Goal: Check status: Check status

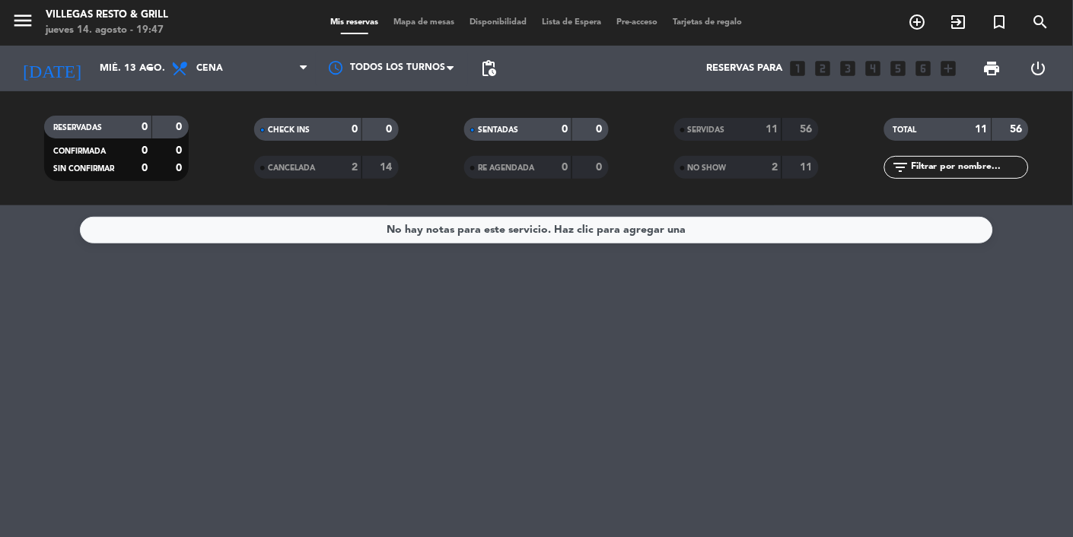
click at [666, 18] on span "Tarjetas de regalo" at bounding box center [708, 22] width 84 height 8
click at [485, 27] on div "Mis reservas Mapa de mesas Disponibilidad Lista de Espera Pre-acceso Tarjetas d…" at bounding box center [536, 23] width 427 height 14
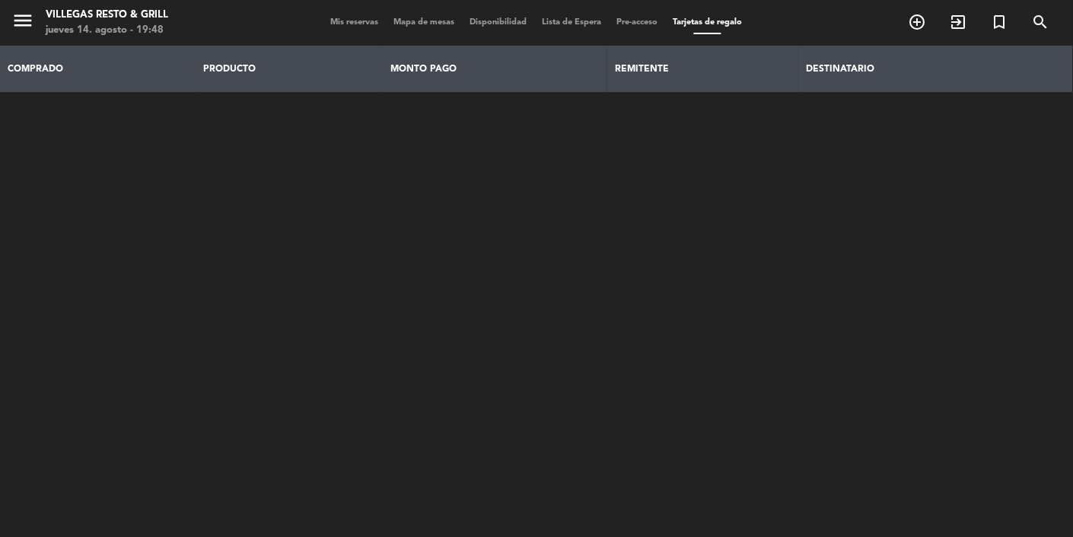
click at [362, 24] on span "Mis reservas" at bounding box center [354, 22] width 63 height 8
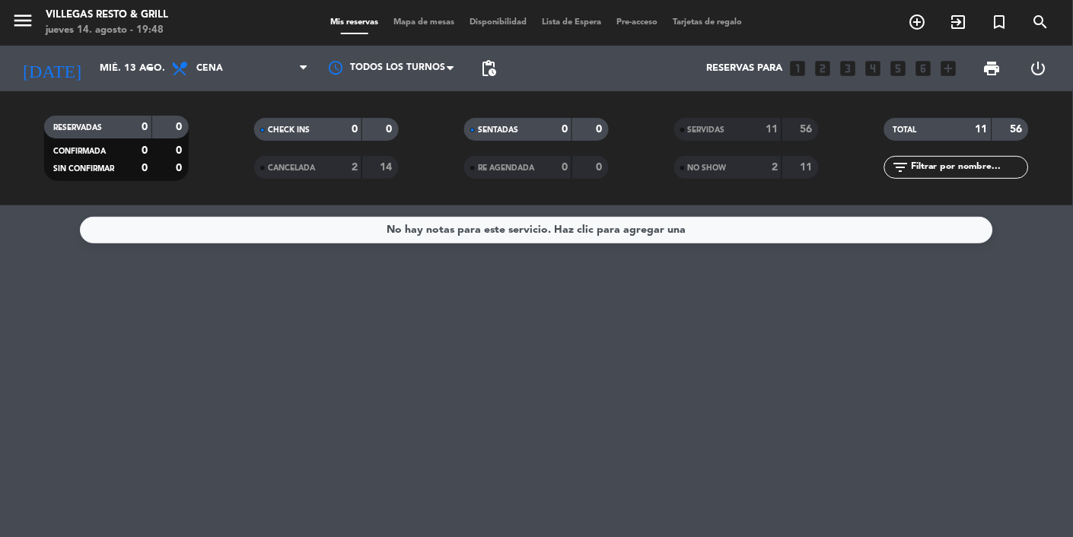
click at [140, 74] on input "mié. 13 ago." at bounding box center [157, 68] width 131 height 27
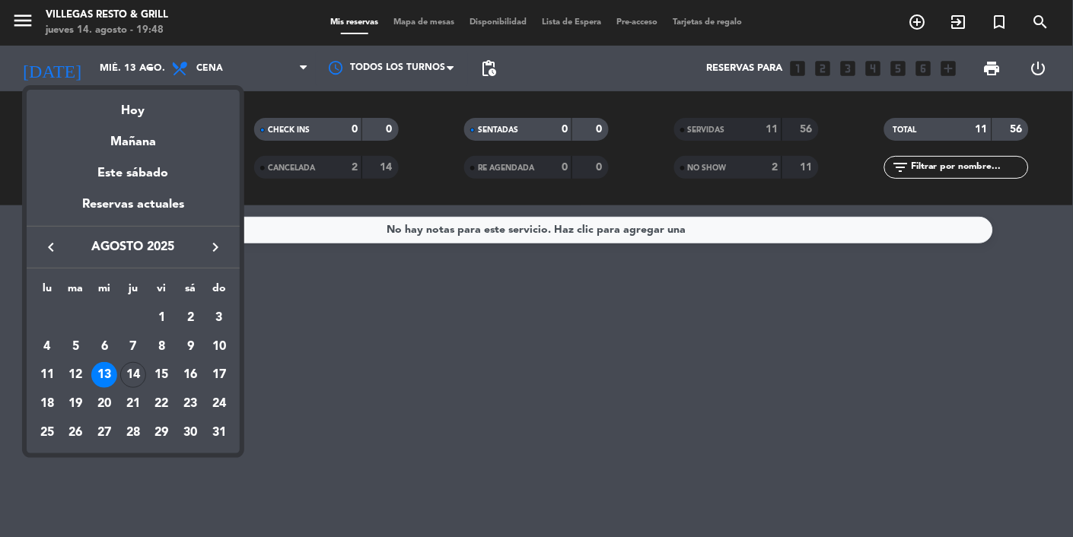
click at [142, 381] on div "14" at bounding box center [133, 375] width 26 height 26
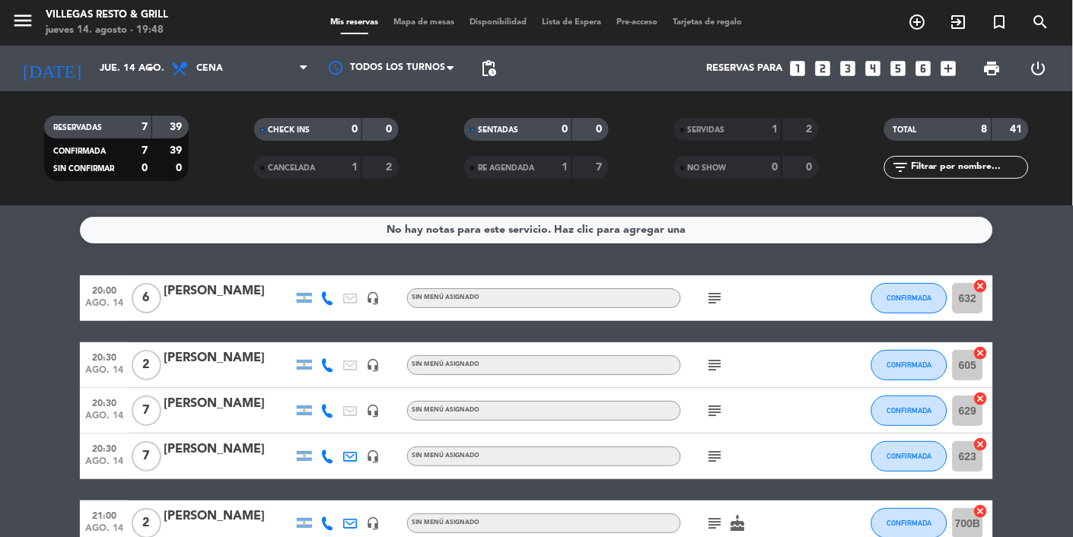
click at [707, 297] on icon "subject" at bounding box center [715, 298] width 18 height 18
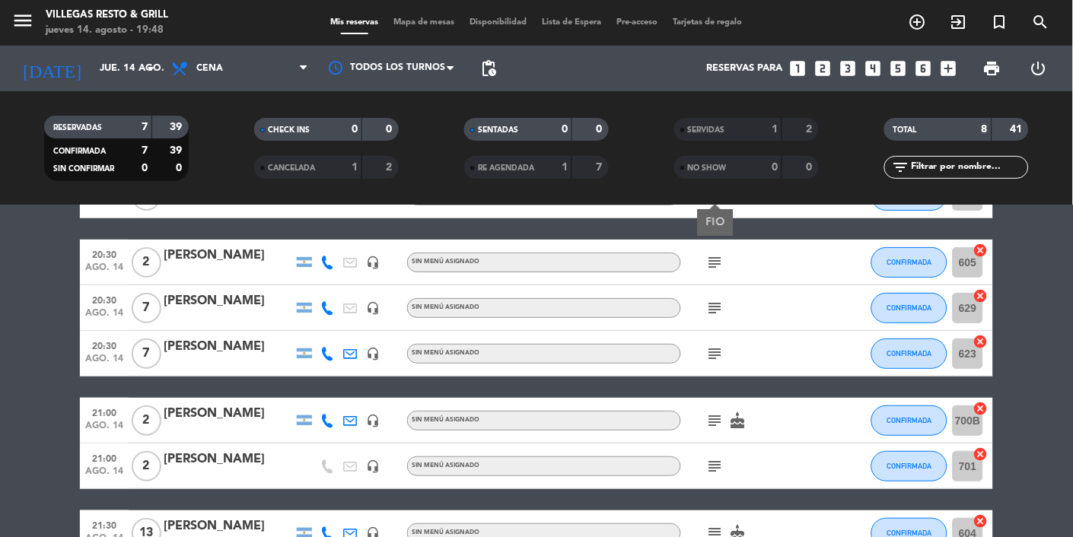
click at [712, 352] on icon "subject" at bounding box center [715, 354] width 18 height 18
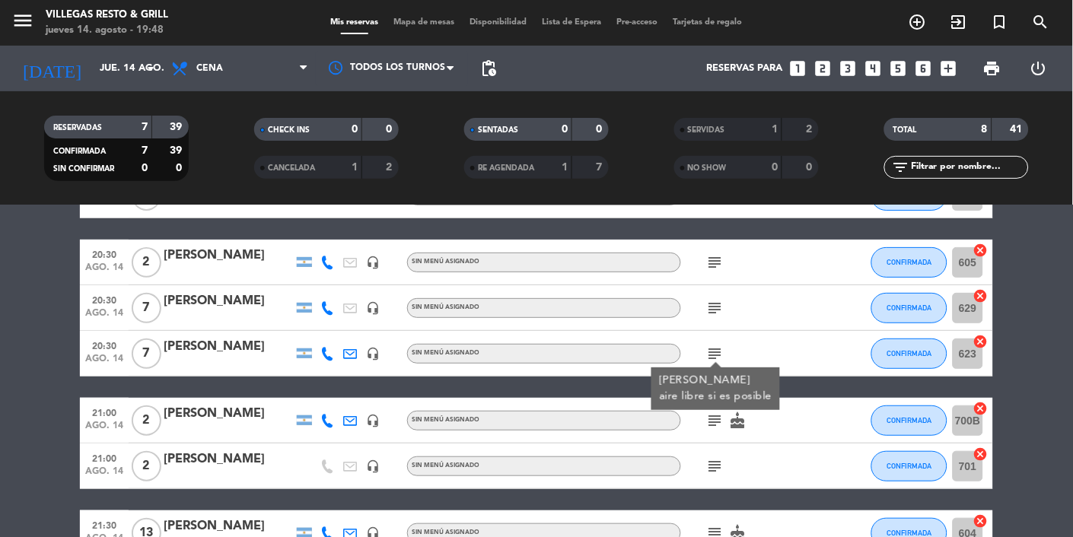
click at [709, 307] on icon "subject" at bounding box center [715, 308] width 18 height 18
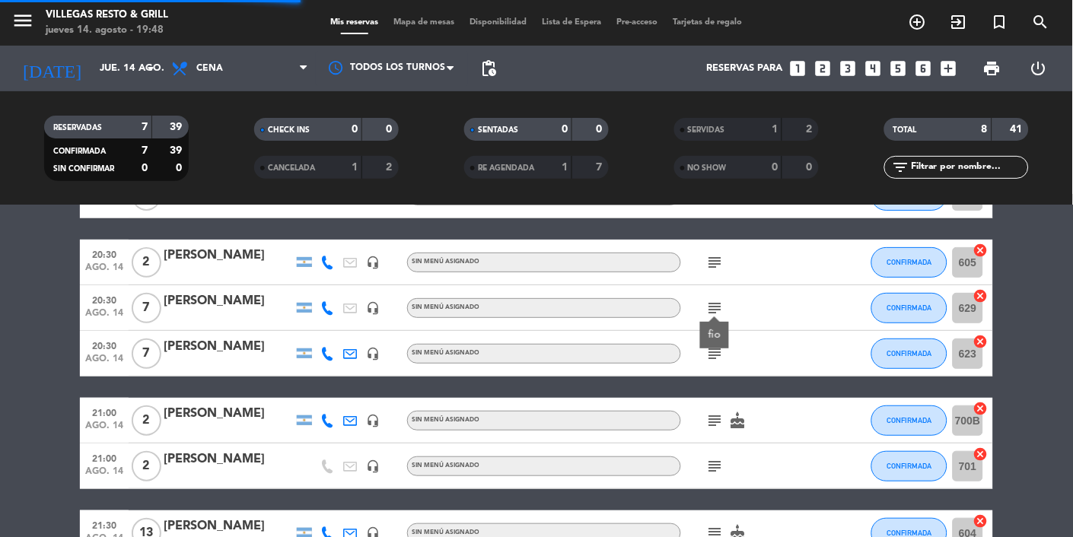
click at [709, 347] on div "fio" at bounding box center [714, 335] width 29 height 27
click at [715, 537] on icon "subject" at bounding box center [715, 533] width 18 height 18
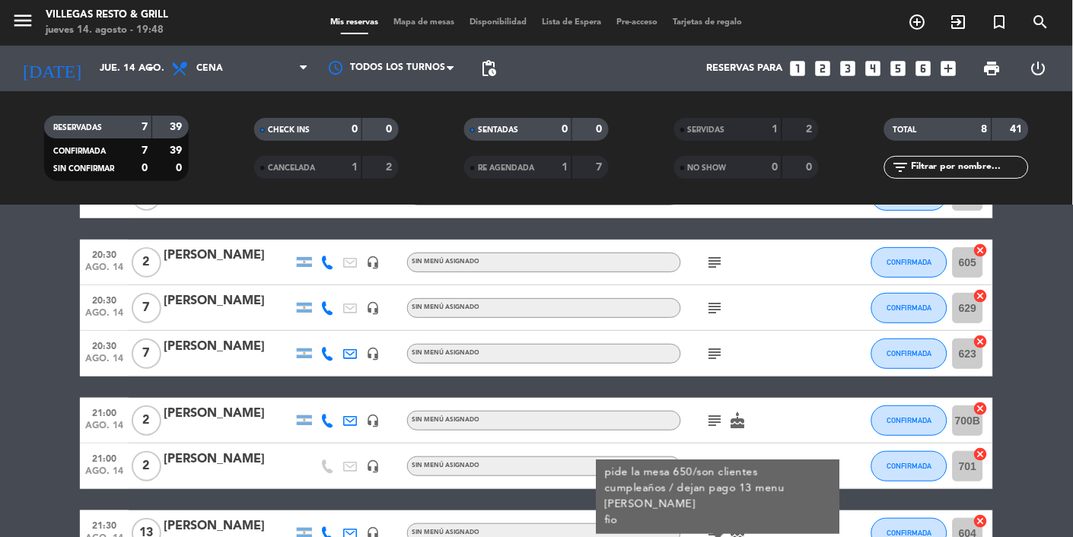
click at [813, 537] on div "No hay notas para este servicio. Haz clic para agregar una 20:00 [DATE] 6 [PERS…" at bounding box center [536, 372] width 1073 height 332
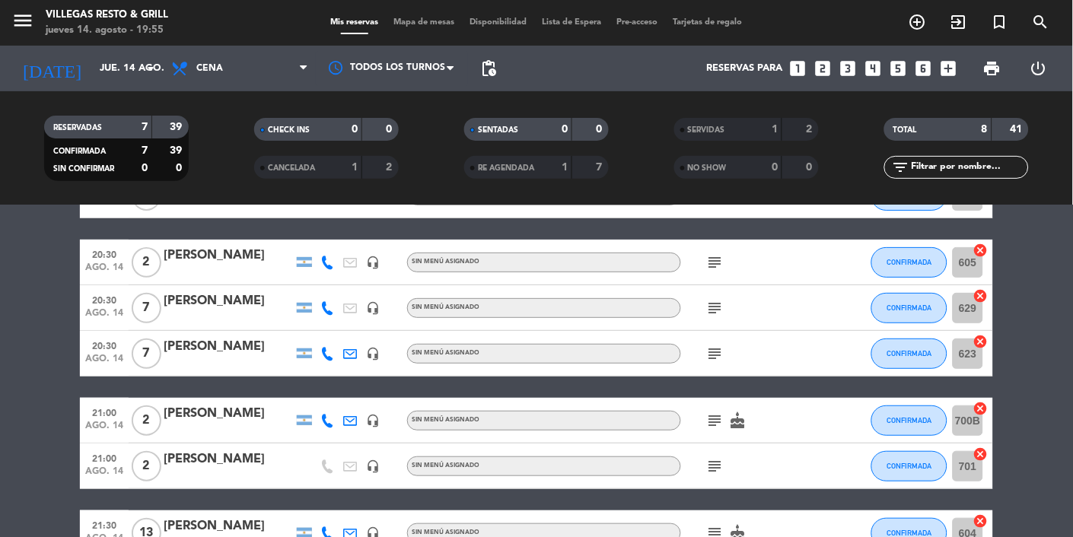
scroll to position [0, 0]
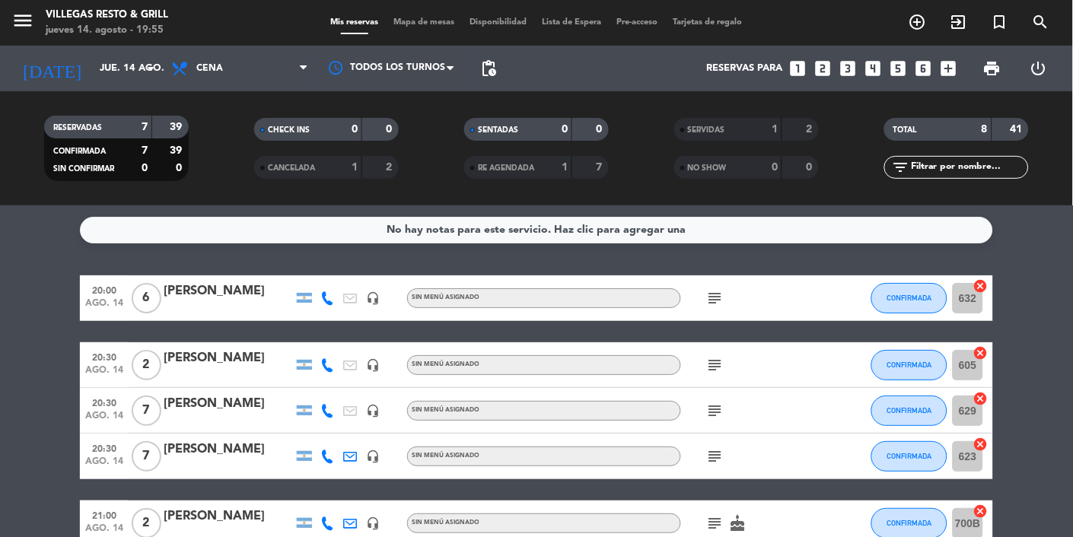
click at [720, 295] on icon "subject" at bounding box center [715, 298] width 18 height 18
click at [706, 372] on icon "subject" at bounding box center [715, 365] width 18 height 18
click at [709, 416] on icon "subject" at bounding box center [715, 411] width 18 height 18
click at [715, 460] on icon "subject" at bounding box center [715, 457] width 18 height 18
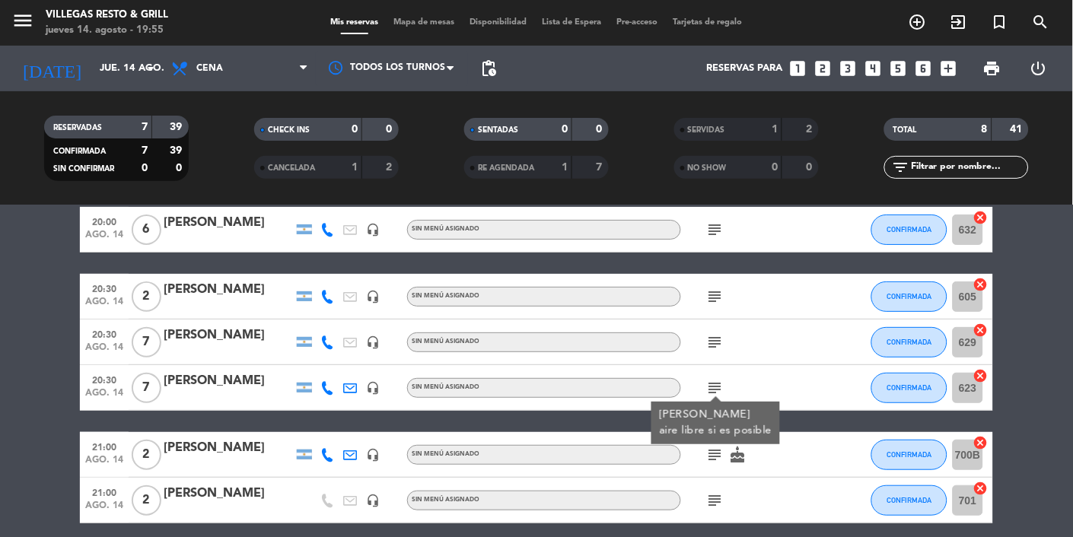
scroll to position [103, 0]
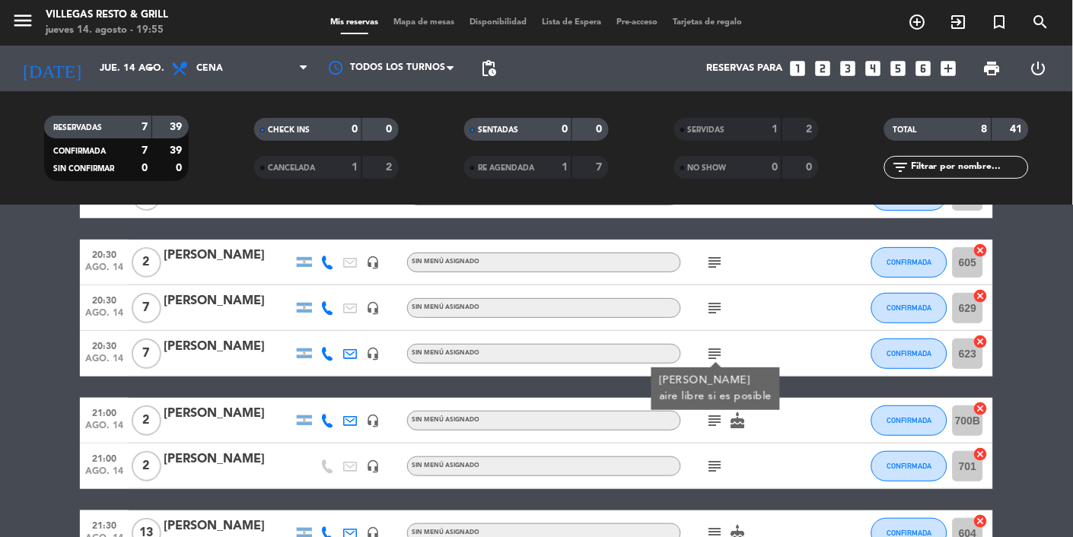
click at [1072, 330] on bookings-row "20:00 [DATE] 6 [PERSON_NAME] headset_mic Sin menú asignado subject CONFIRMADA 6…" at bounding box center [536, 365] width 1073 height 384
click at [716, 415] on icon "subject" at bounding box center [715, 421] width 18 height 18
click at [715, 460] on icon "subject" at bounding box center [715, 466] width 18 height 18
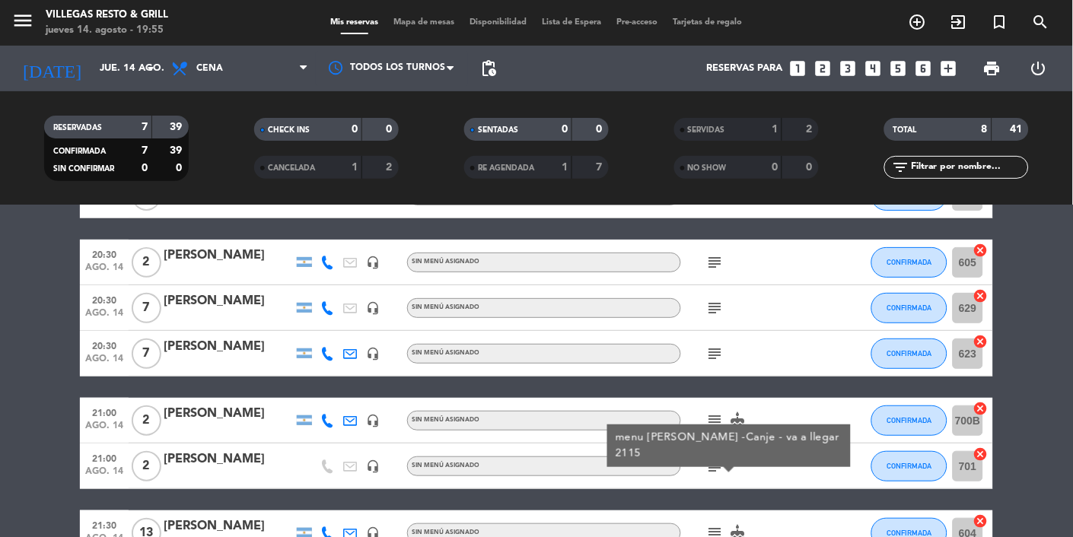
click at [709, 537] on icon "subject" at bounding box center [715, 533] width 18 height 18
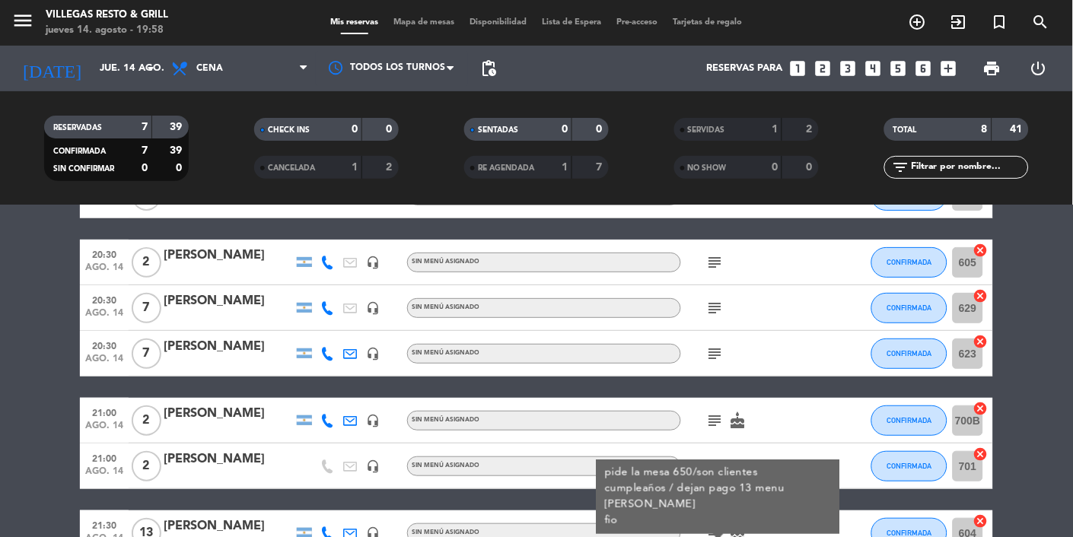
click at [715, 342] on div "subject" at bounding box center [749, 353] width 137 height 45
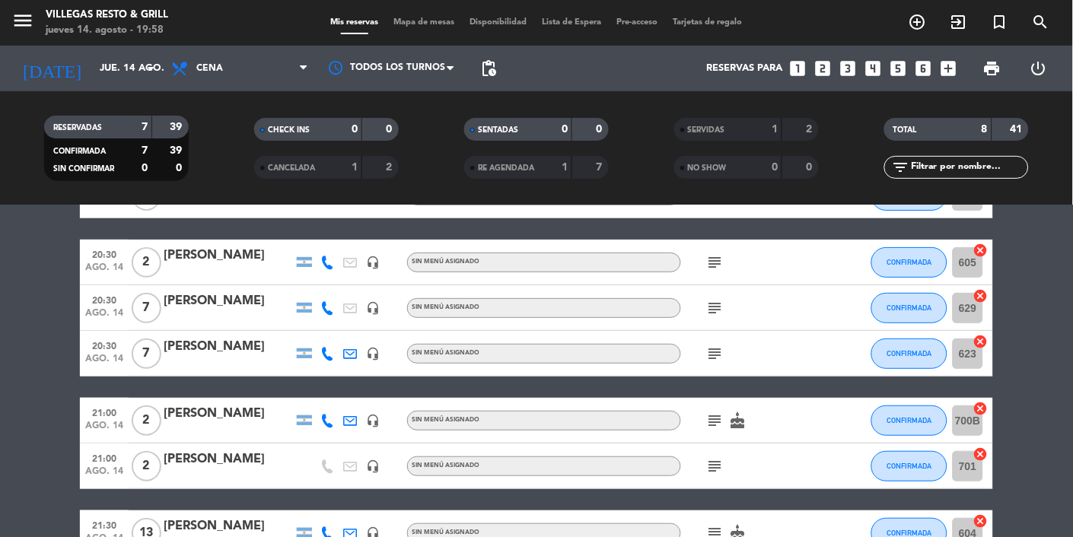
click at [717, 358] on icon "subject" at bounding box center [715, 354] width 18 height 18
click at [941, 343] on button "CONFIRMADA" at bounding box center [909, 354] width 76 height 30
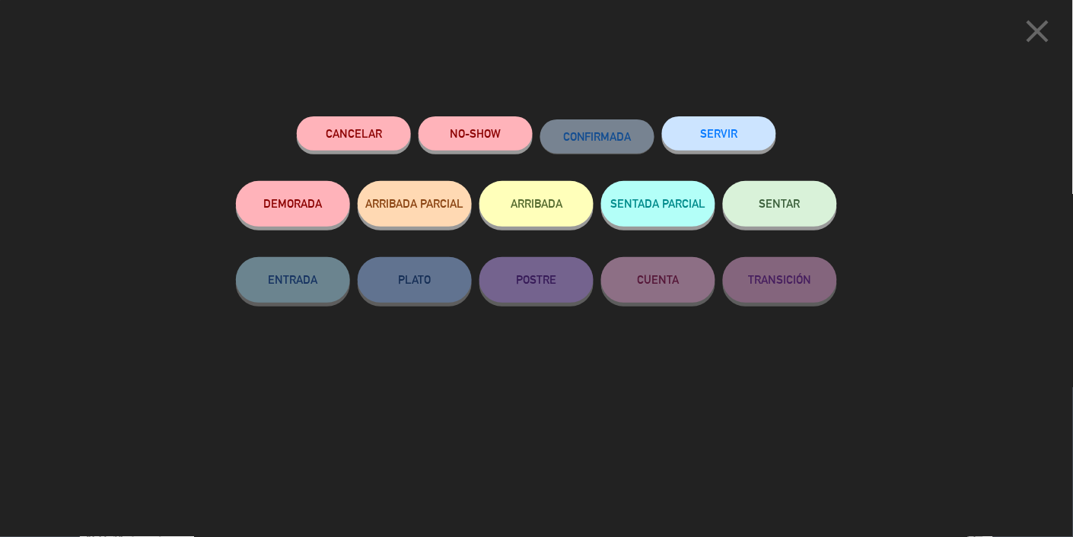
click at [661, 208] on button "SENTADA PARCIAL" at bounding box center [658, 204] width 114 height 46
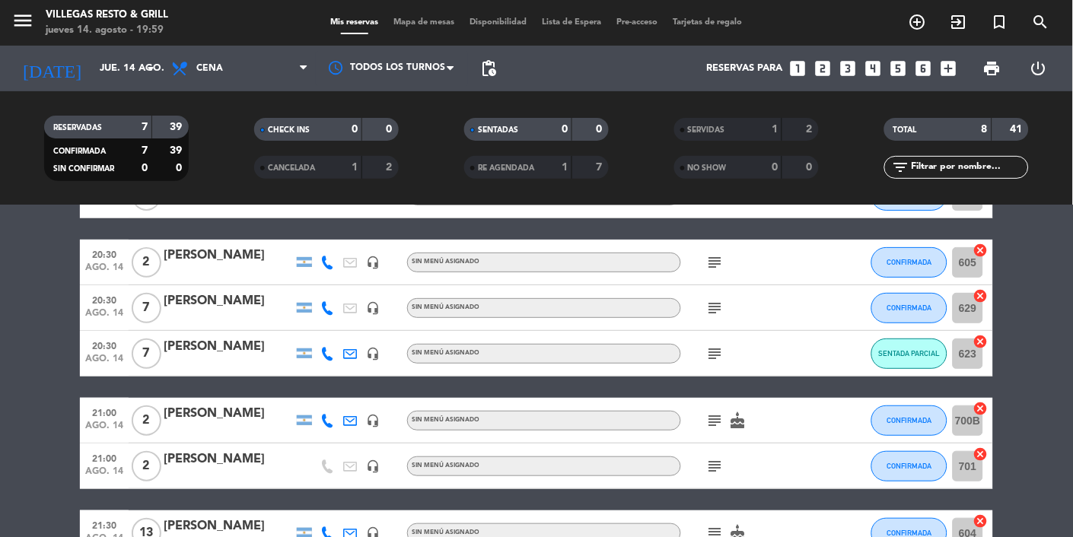
click at [707, 412] on icon "subject" at bounding box center [715, 421] width 18 height 18
click at [671, 537] on div "No hay notas para este servicio. Haz clic para agregar una 20:00 [DATE] 6 [PERS…" at bounding box center [536, 372] width 1073 height 332
click at [720, 471] on icon "subject" at bounding box center [715, 466] width 18 height 18
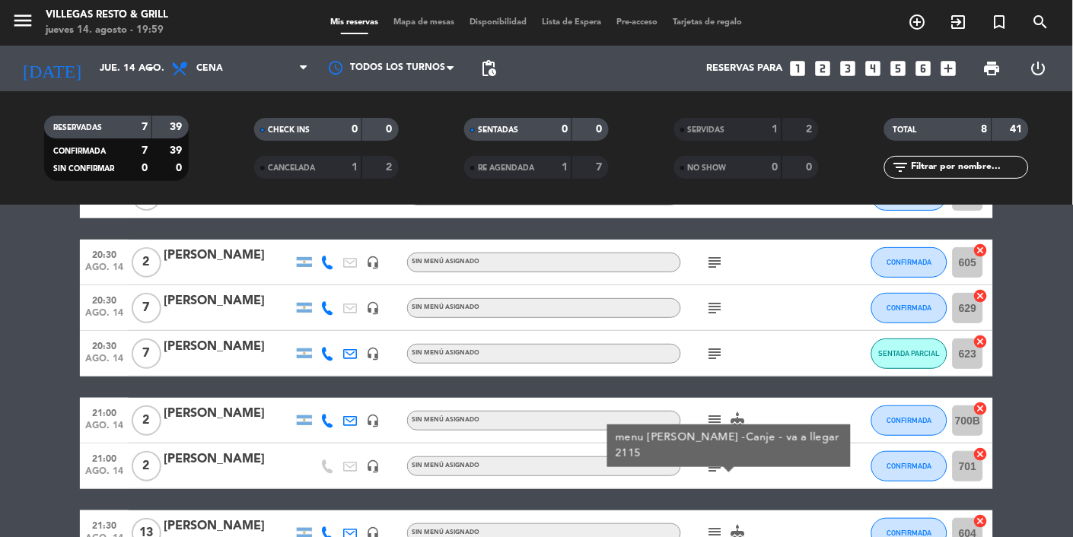
click at [687, 537] on div "No hay notas para este servicio. Haz clic para agregar una 20:00 [DATE] 6 [PERS…" at bounding box center [536, 372] width 1073 height 332
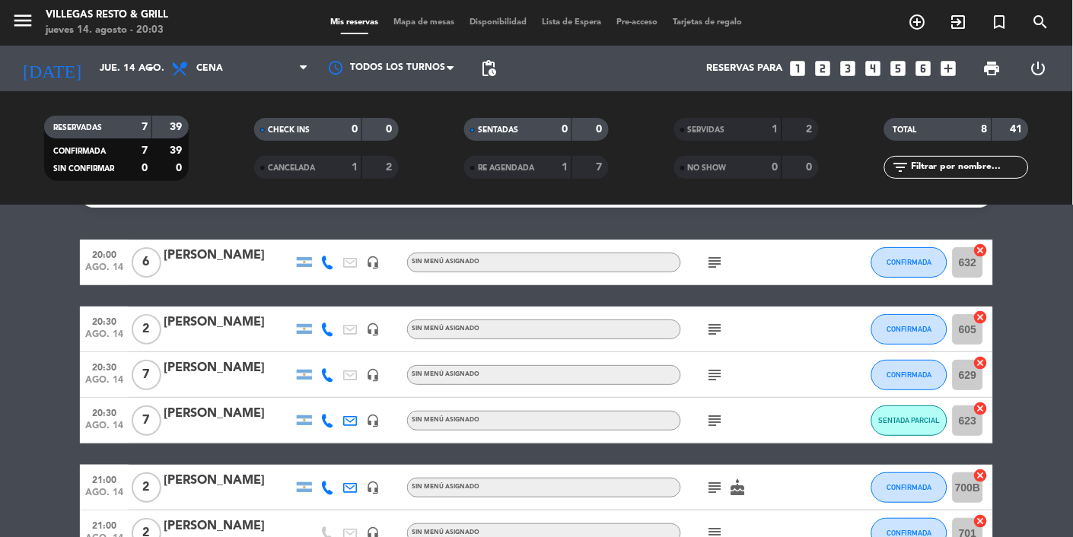
scroll to position [0, 0]
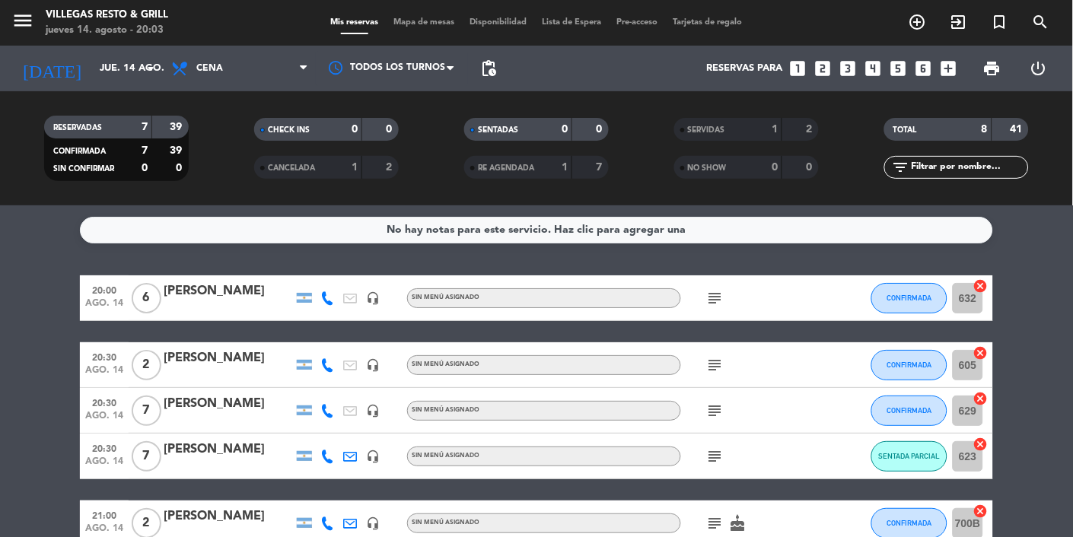
click at [710, 304] on icon "subject" at bounding box center [715, 298] width 18 height 18
click at [1032, 365] on bookings-row "20:00 [DATE] 6 [PERSON_NAME] headset_mic Sin menú asignado subject FIO CONFIRMA…" at bounding box center [536, 468] width 1073 height 384
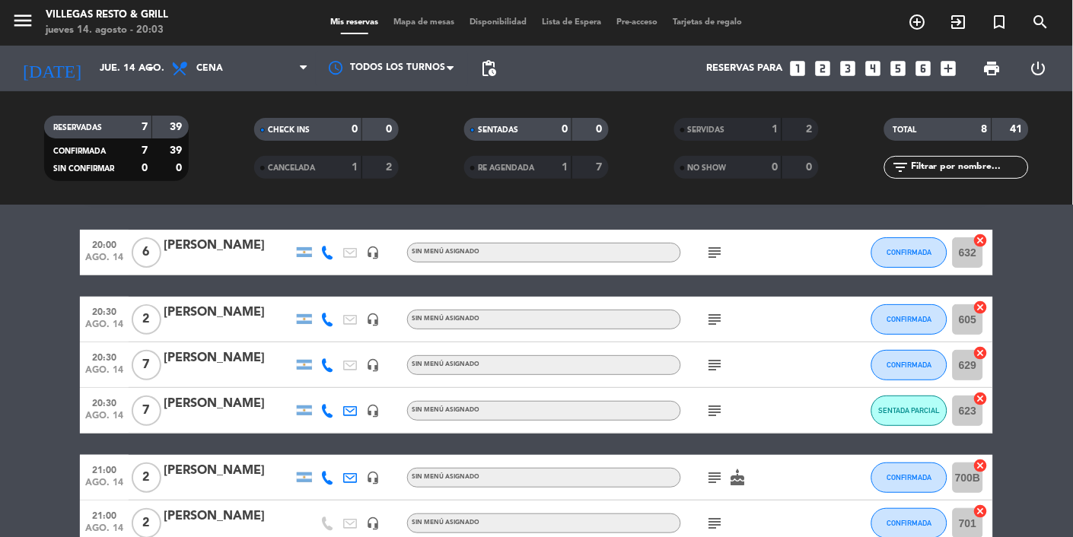
scroll to position [47, 0]
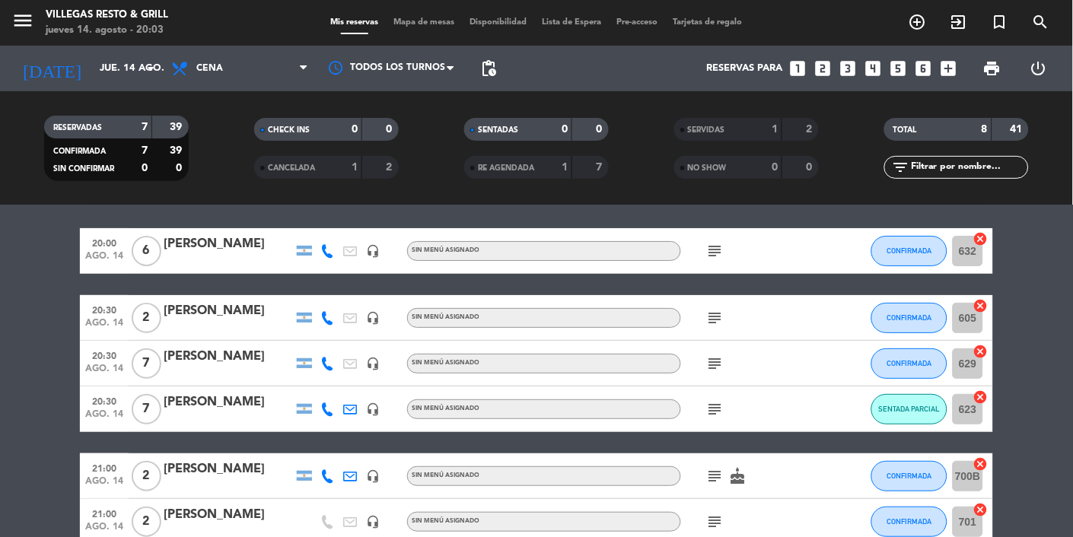
click at [719, 323] on icon "subject" at bounding box center [715, 318] width 18 height 18
click at [724, 364] on icon "subject" at bounding box center [715, 364] width 18 height 18
click at [1034, 358] on bookings-row "20:00 [DATE] 6 [PERSON_NAME] headset_mic Sin menú asignado subject CONFIRMADA 6…" at bounding box center [536, 420] width 1073 height 384
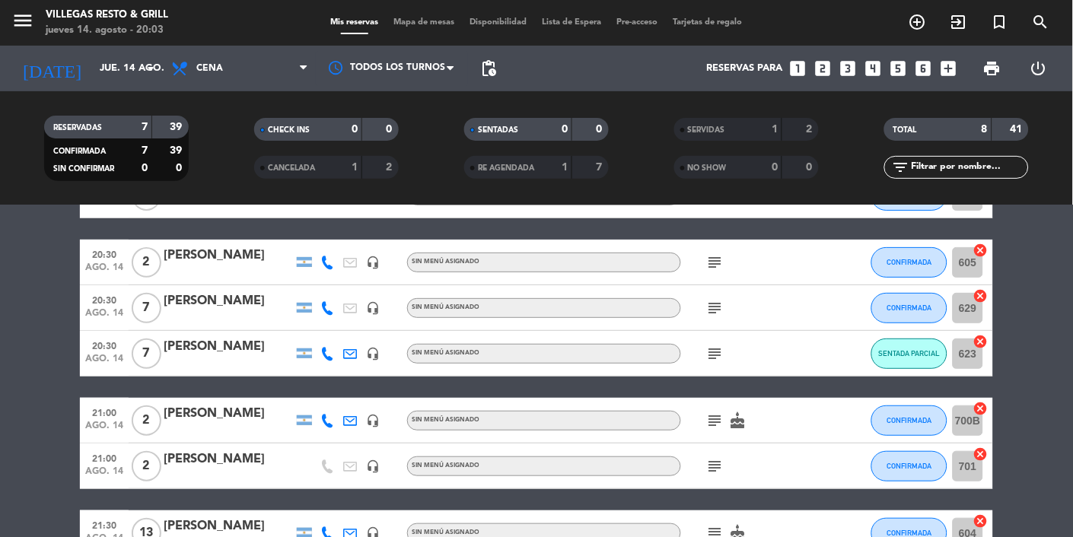
scroll to position [0, 0]
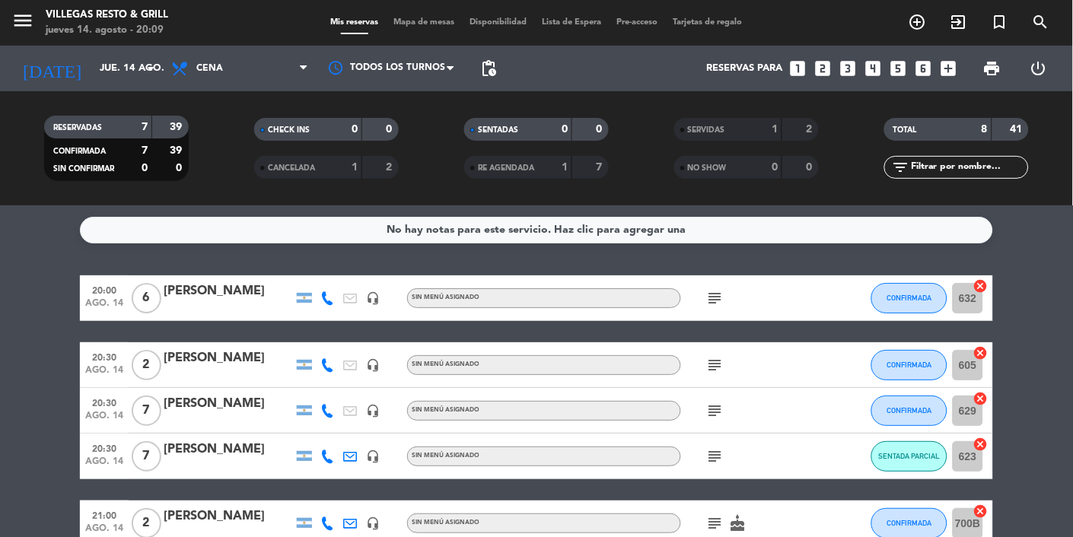
click at [92, 67] on input "jue. 14 ago." at bounding box center [157, 68] width 131 height 27
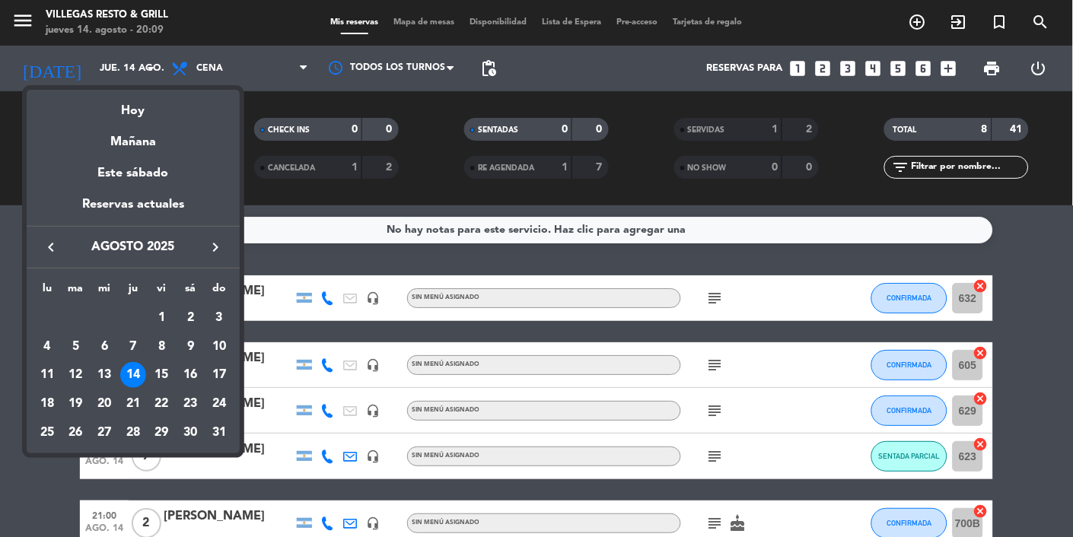
click at [133, 408] on div "21" at bounding box center [133, 404] width 26 height 26
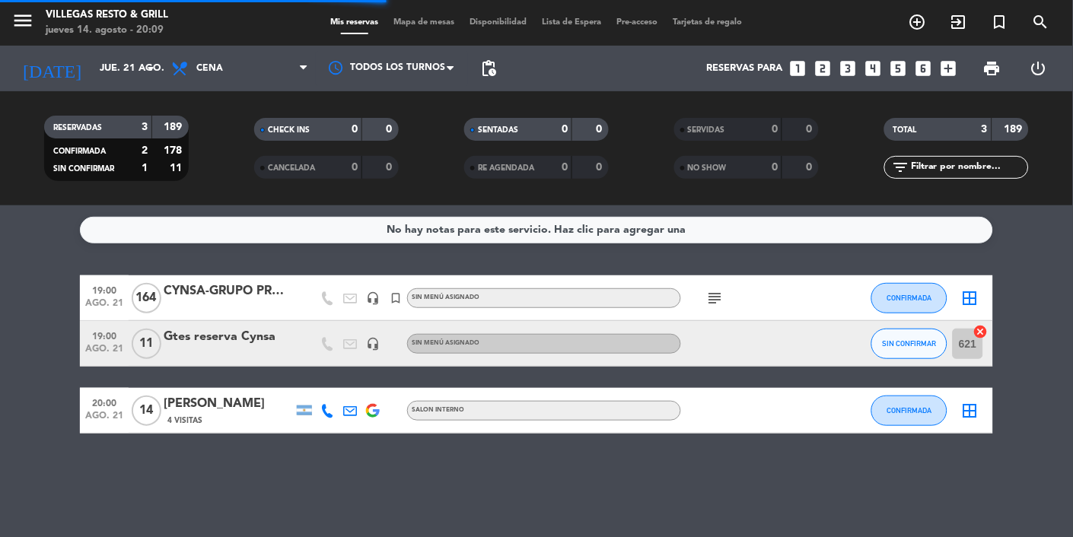
click at [92, 72] on input "jue. 21 ago." at bounding box center [157, 68] width 131 height 27
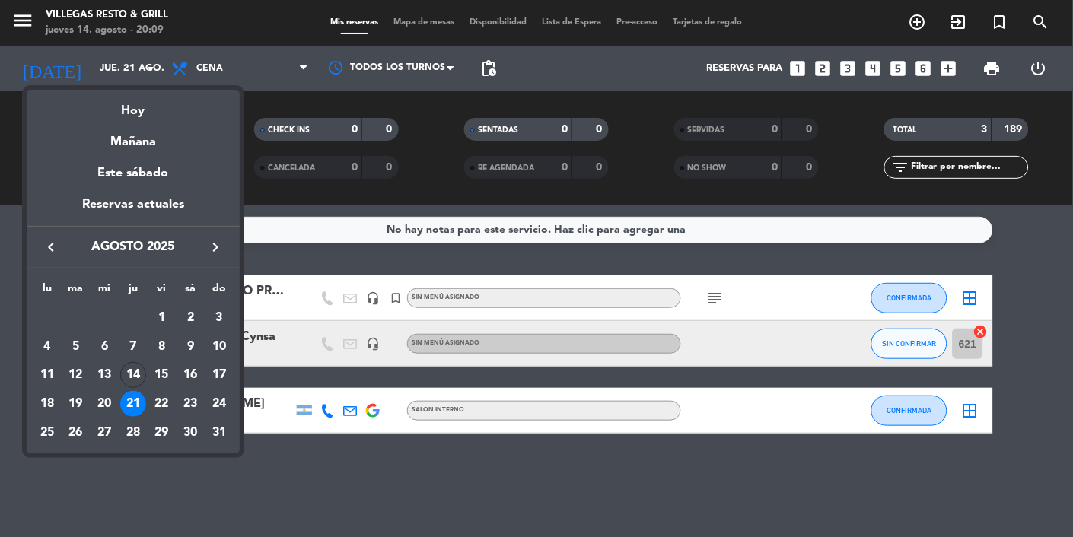
click at [103, 405] on div "20" at bounding box center [104, 404] width 26 height 26
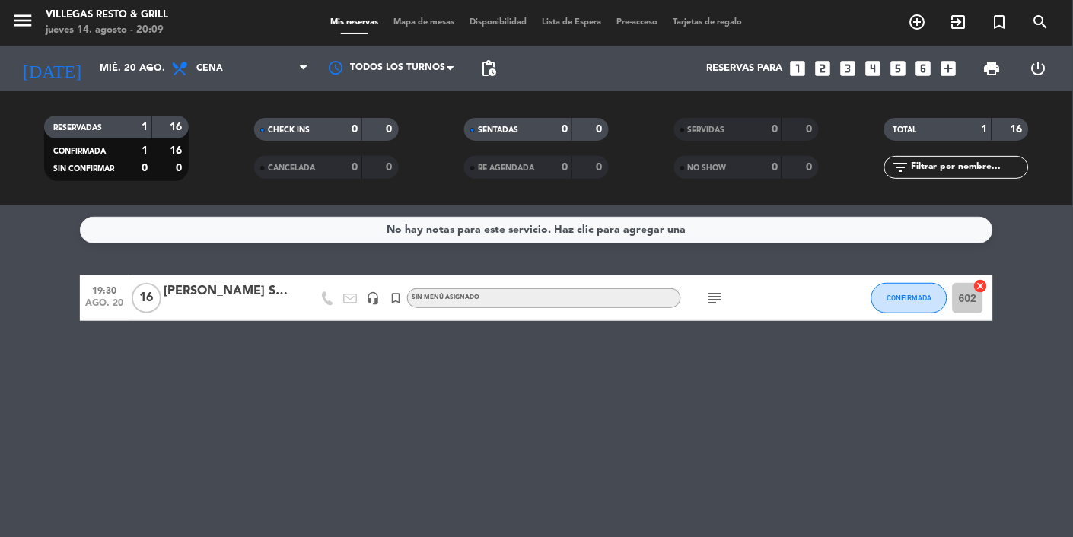
click at [714, 304] on icon "subject" at bounding box center [715, 298] width 18 height 18
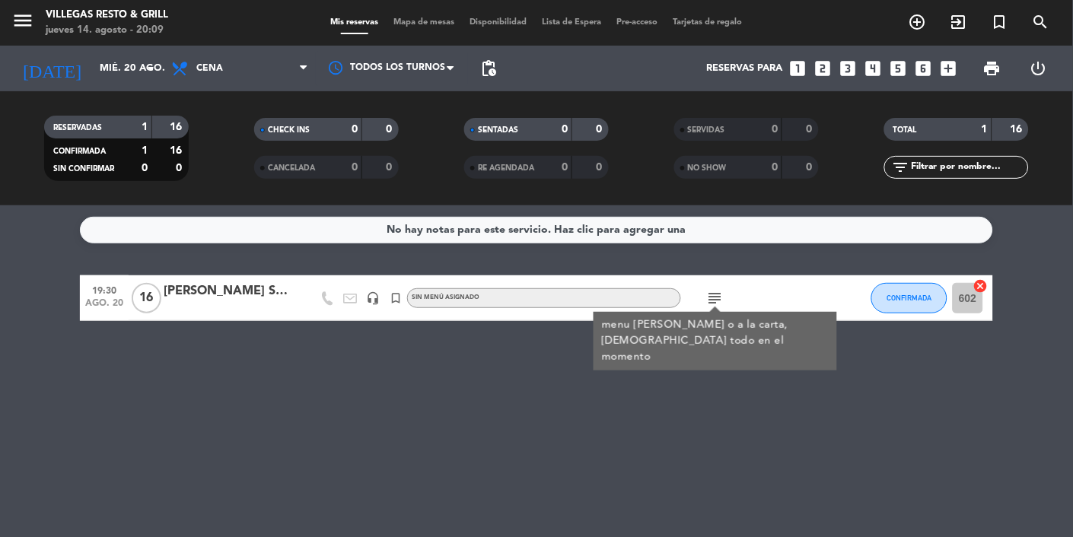
click at [1030, 251] on div "No hay notas para este servicio. Haz clic para agregar una 19:30 [DATE] [PERSON…" at bounding box center [536, 372] width 1073 height 332
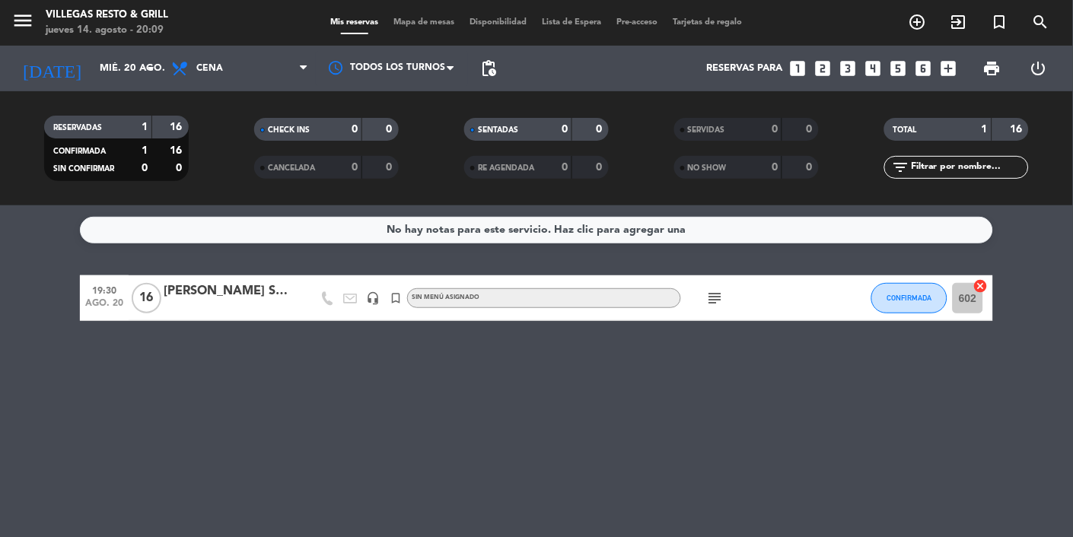
click at [94, 70] on input "mié. 20 ago." at bounding box center [157, 68] width 131 height 27
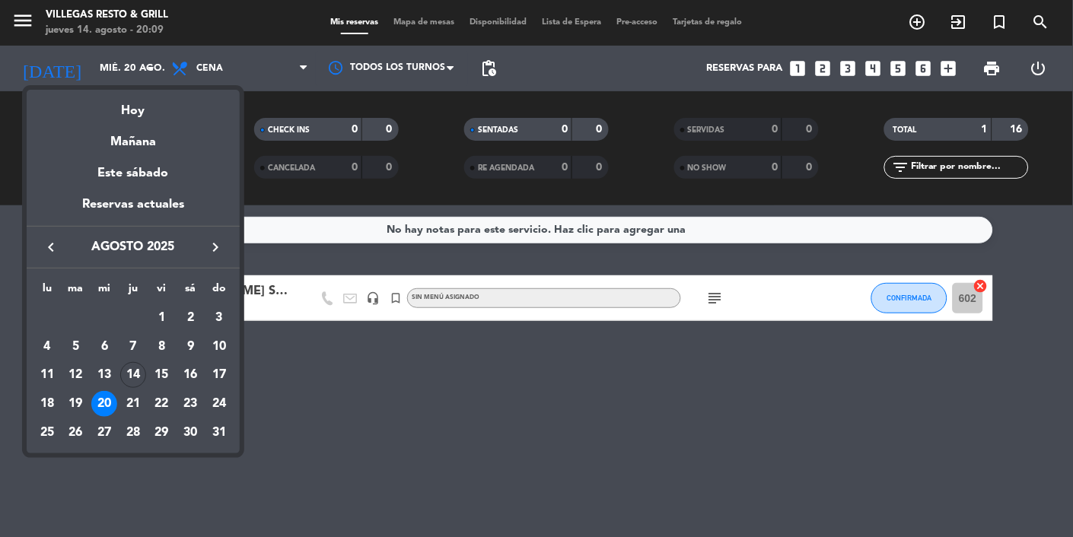
click at [97, 431] on div "27" at bounding box center [104, 433] width 26 height 26
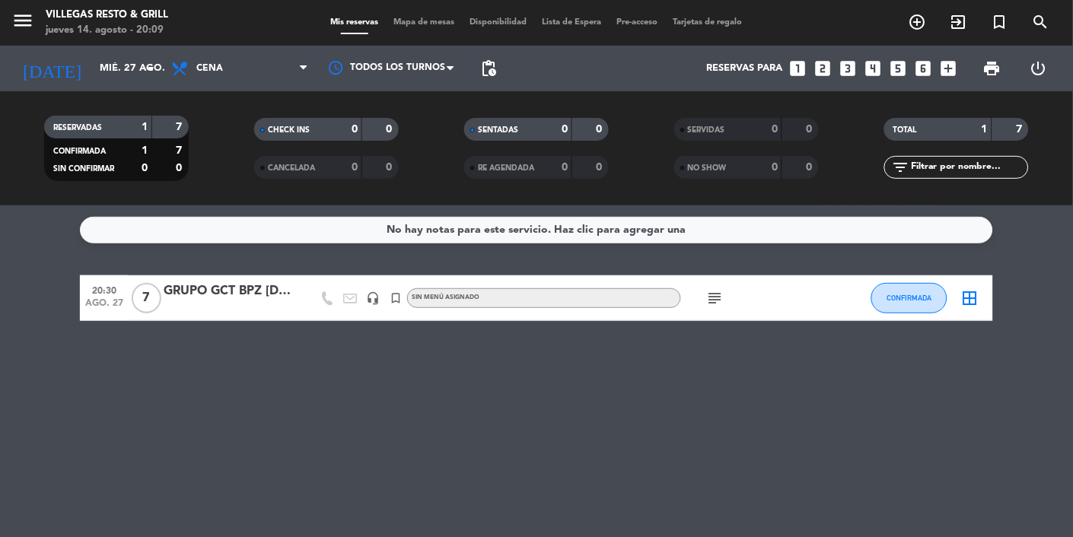
click at [31, 52] on icon "[DATE]" at bounding box center [51, 68] width 81 height 33
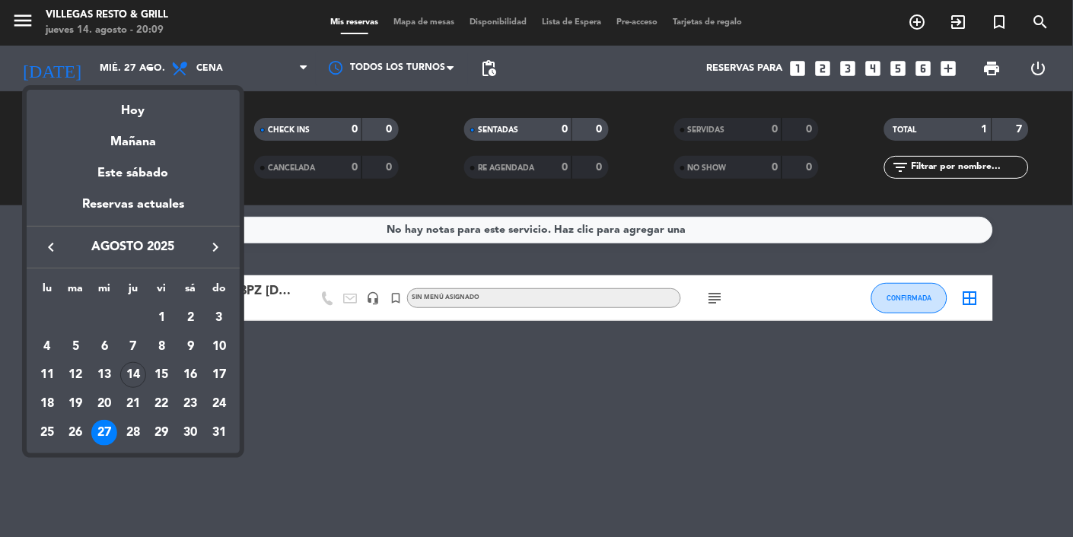
click at [140, 444] on td "28" at bounding box center [133, 433] width 29 height 29
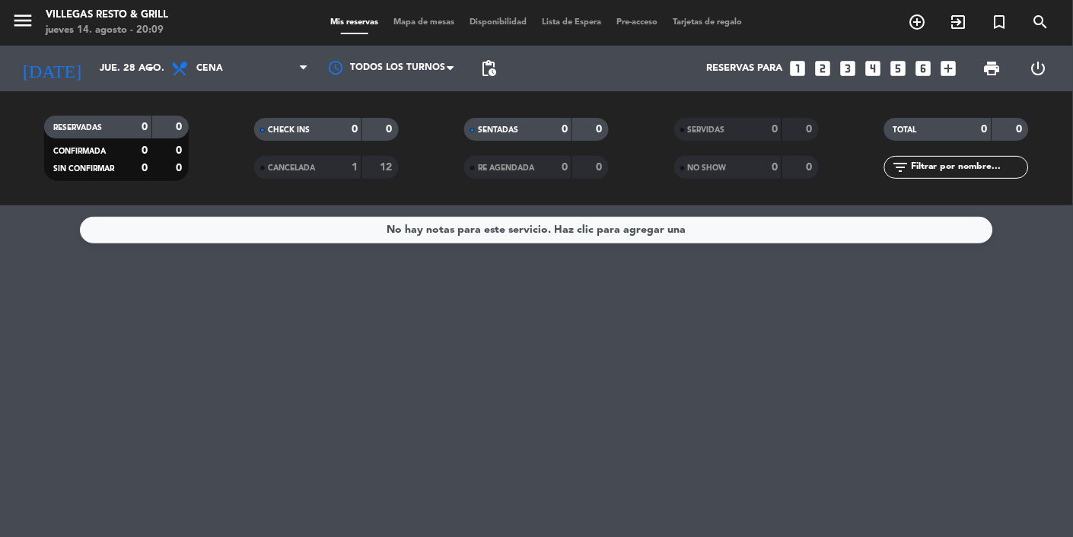
click at [92, 62] on input "jue. 28 ago." at bounding box center [157, 68] width 131 height 27
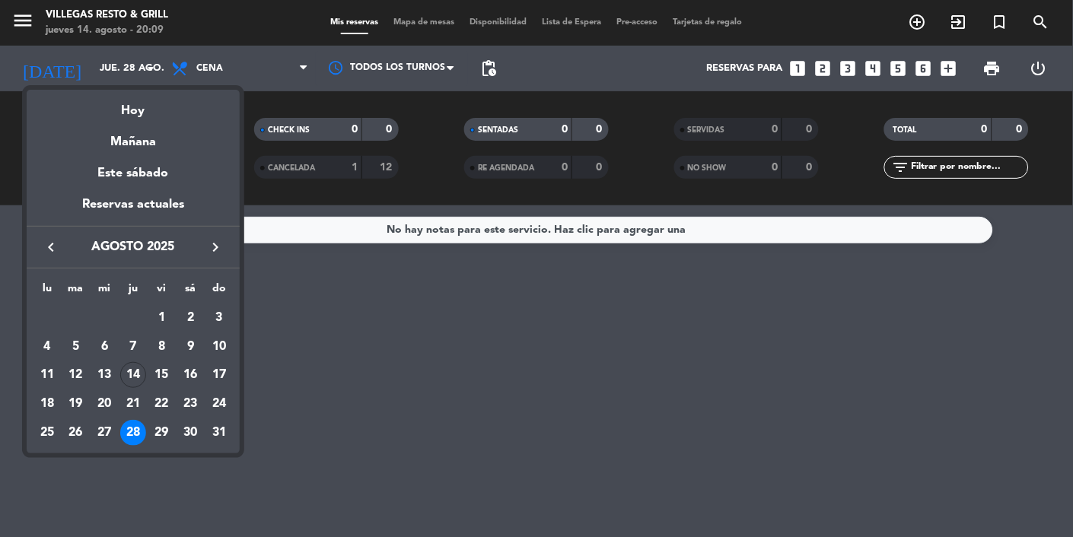
click at [137, 381] on div "14" at bounding box center [133, 375] width 26 height 26
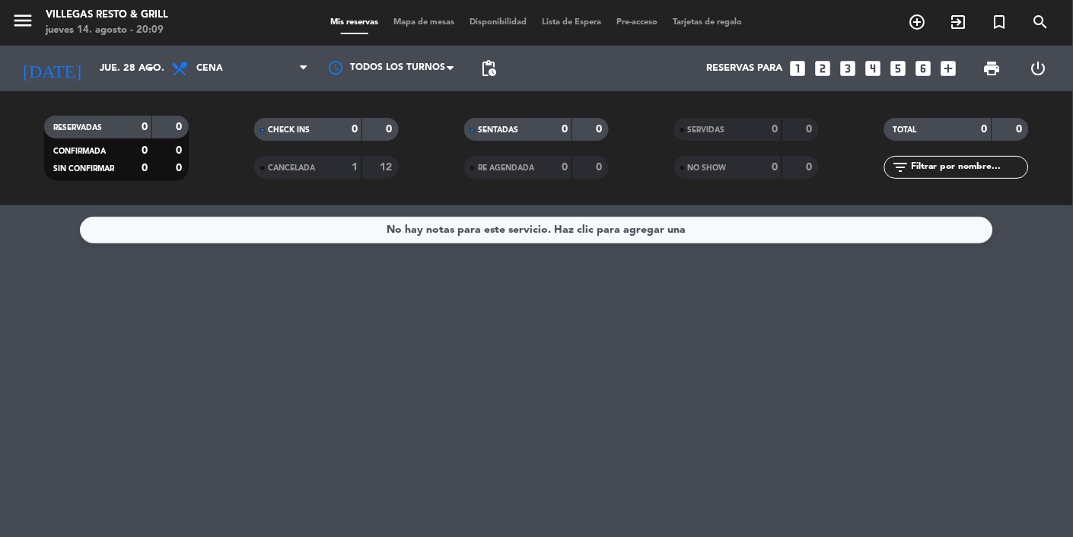
type input "jue. 14 ago."
